Goal: Transaction & Acquisition: Purchase product/service

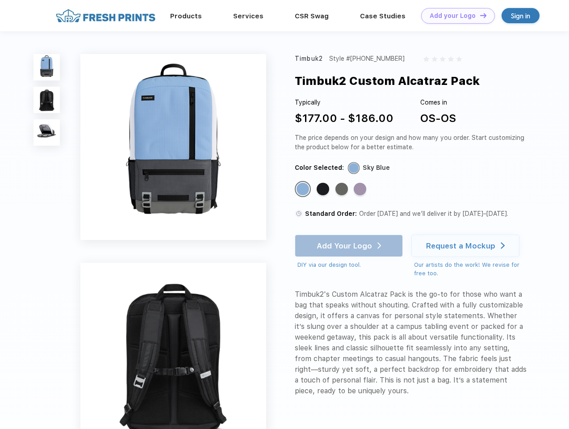
click at [455, 16] on link "Add your Logo Design Tool" at bounding box center [458, 16] width 74 height 16
click at [0, 0] on div "Design Tool" at bounding box center [0, 0] width 0 height 0
click at [479, 15] on link "Add your Logo Design Tool" at bounding box center [458, 16] width 74 height 16
click at [47, 67] on img at bounding box center [46, 67] width 26 height 26
click at [47, 100] on img at bounding box center [46, 100] width 26 height 26
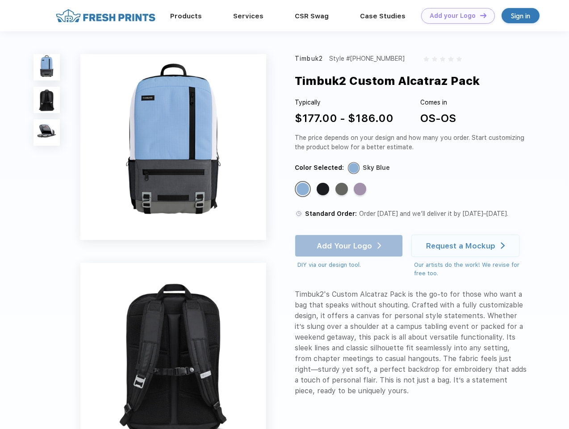
click at [47, 133] on img at bounding box center [46, 132] width 26 height 26
click at [304, 189] on div "Standard Color" at bounding box center [303, 189] width 13 height 13
click at [324, 189] on div "Standard Color" at bounding box center [323, 189] width 13 height 13
click at [343, 189] on div "Standard Color" at bounding box center [341, 189] width 13 height 13
click at [361, 189] on div "Standard Color" at bounding box center [360, 189] width 13 height 13
